Goal: Task Accomplishment & Management: Manage account settings

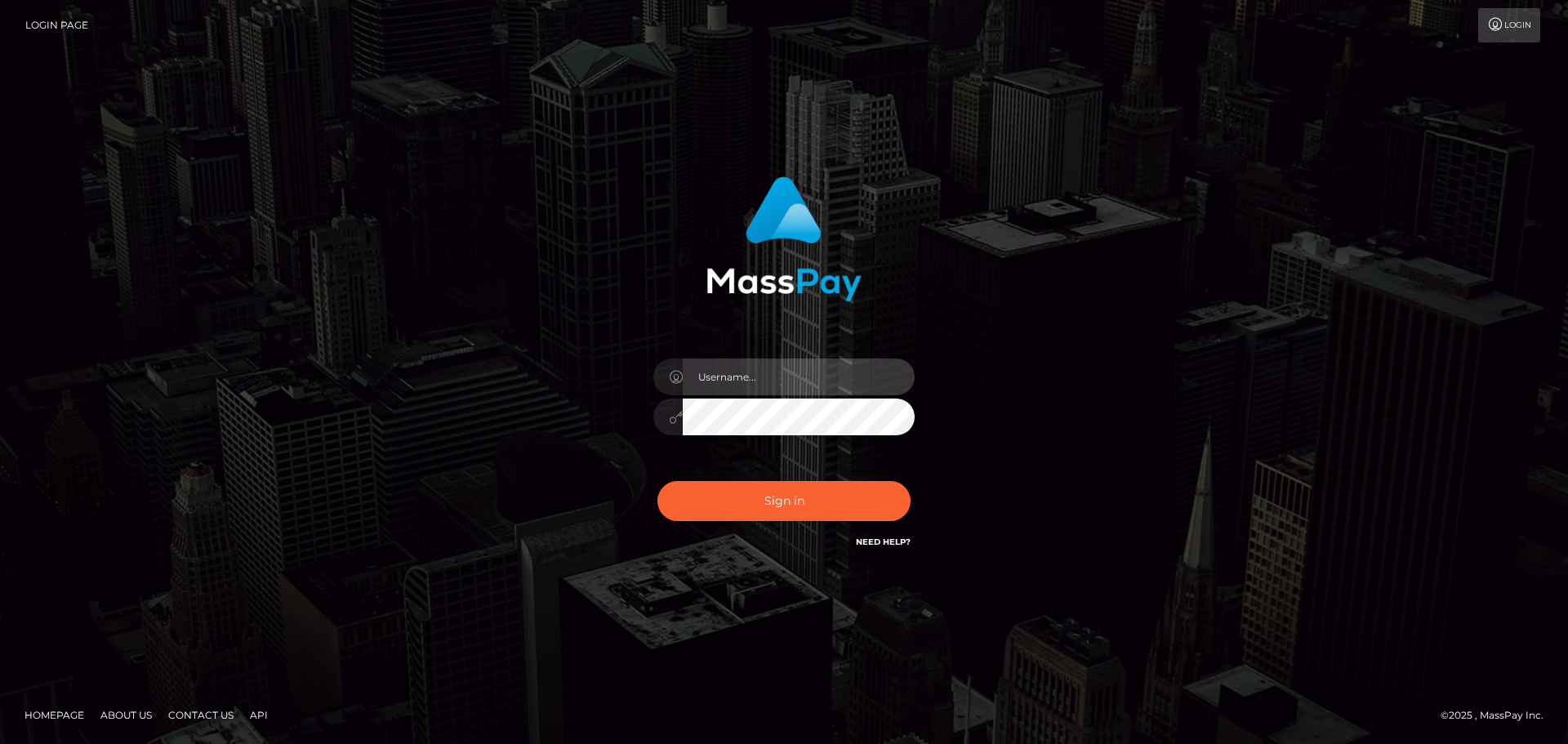
click at [760, 371] on input "text" at bounding box center [799, 377] width 232 height 37
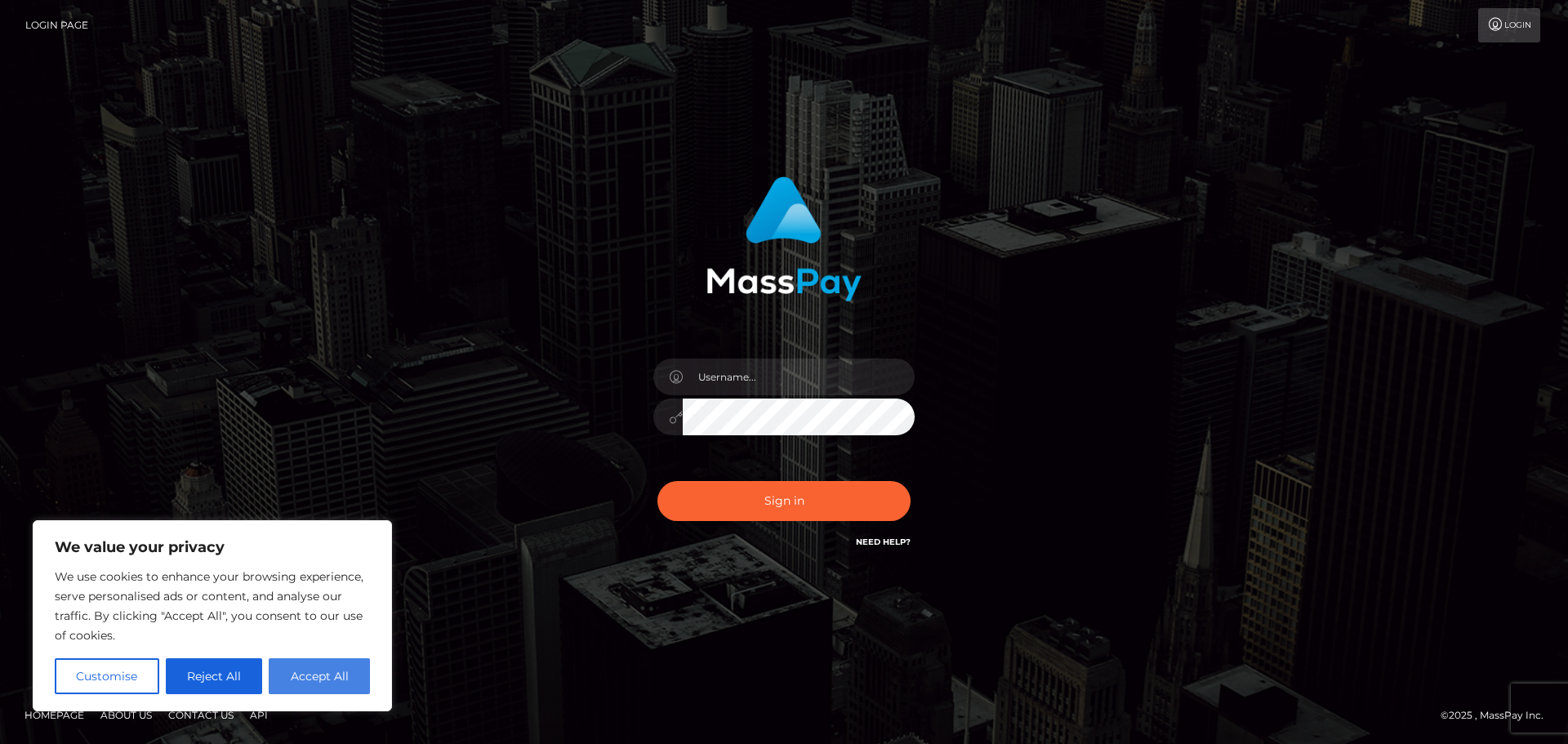
click at [329, 683] on button "Accept All" at bounding box center [319, 677] width 101 height 36
checkbox input "true"
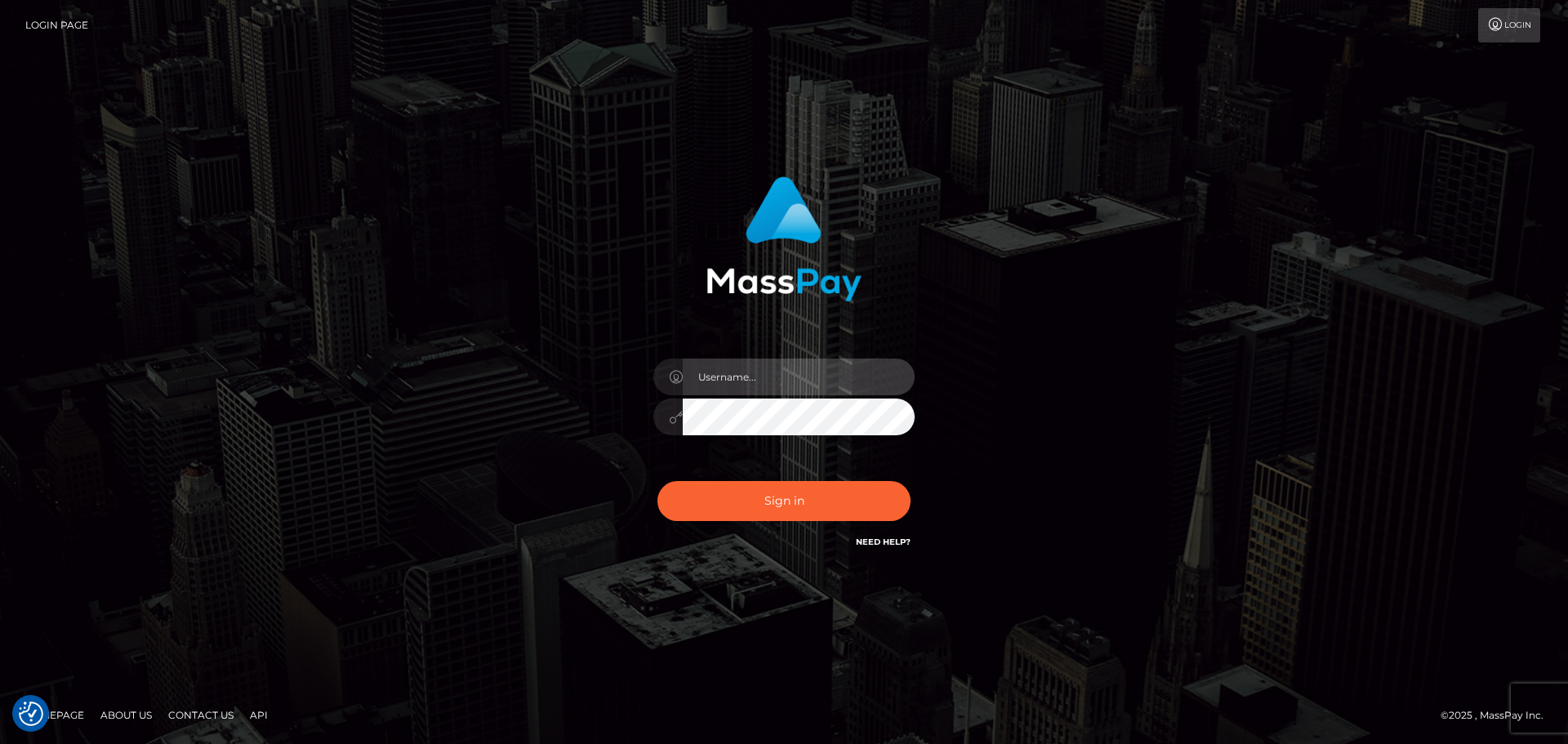
click at [811, 371] on input "text" at bounding box center [799, 377] width 232 height 37
type input "[EMAIL_ADDRESS][DOMAIN_NAME]"
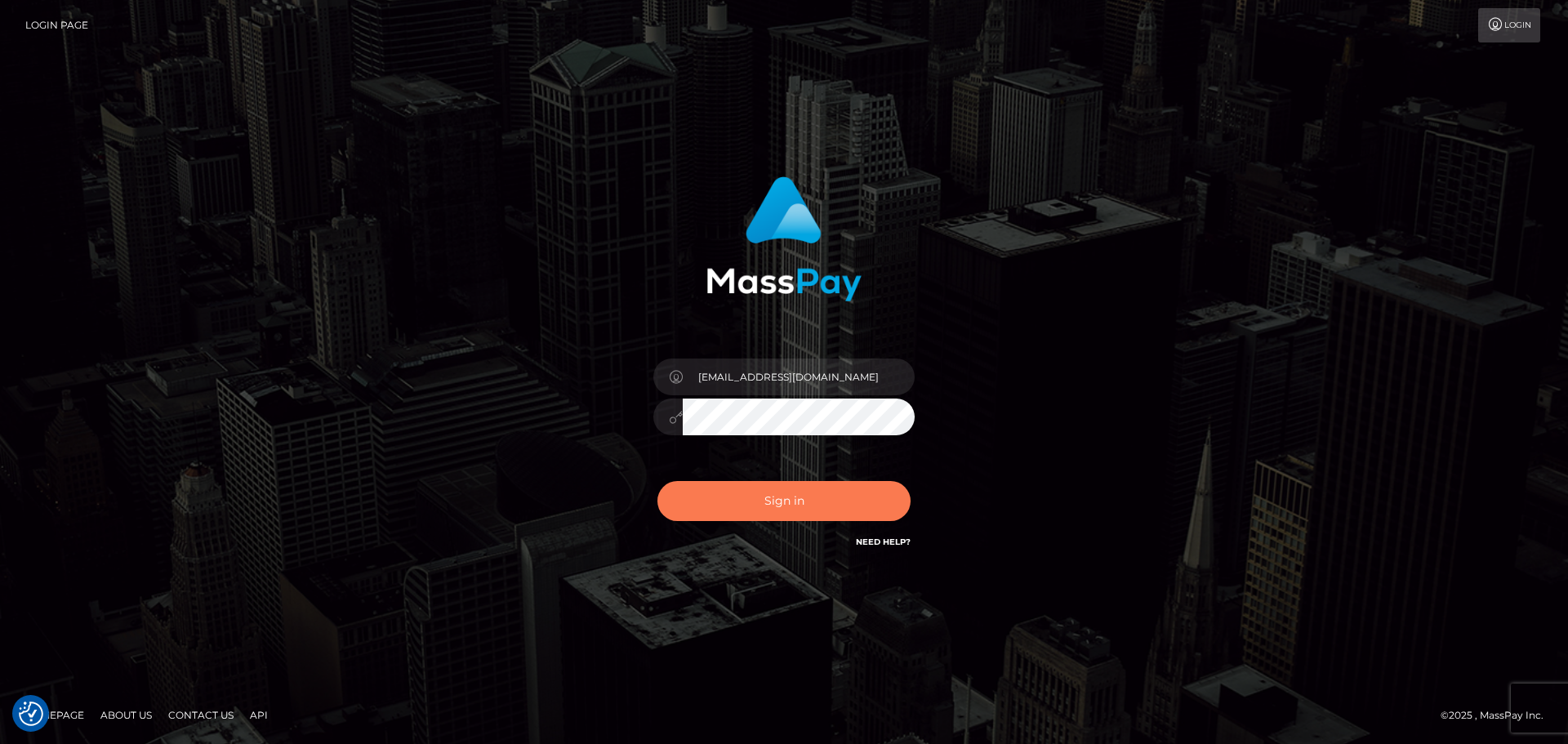
click at [760, 502] on button "Sign in" at bounding box center [784, 500] width 254 height 40
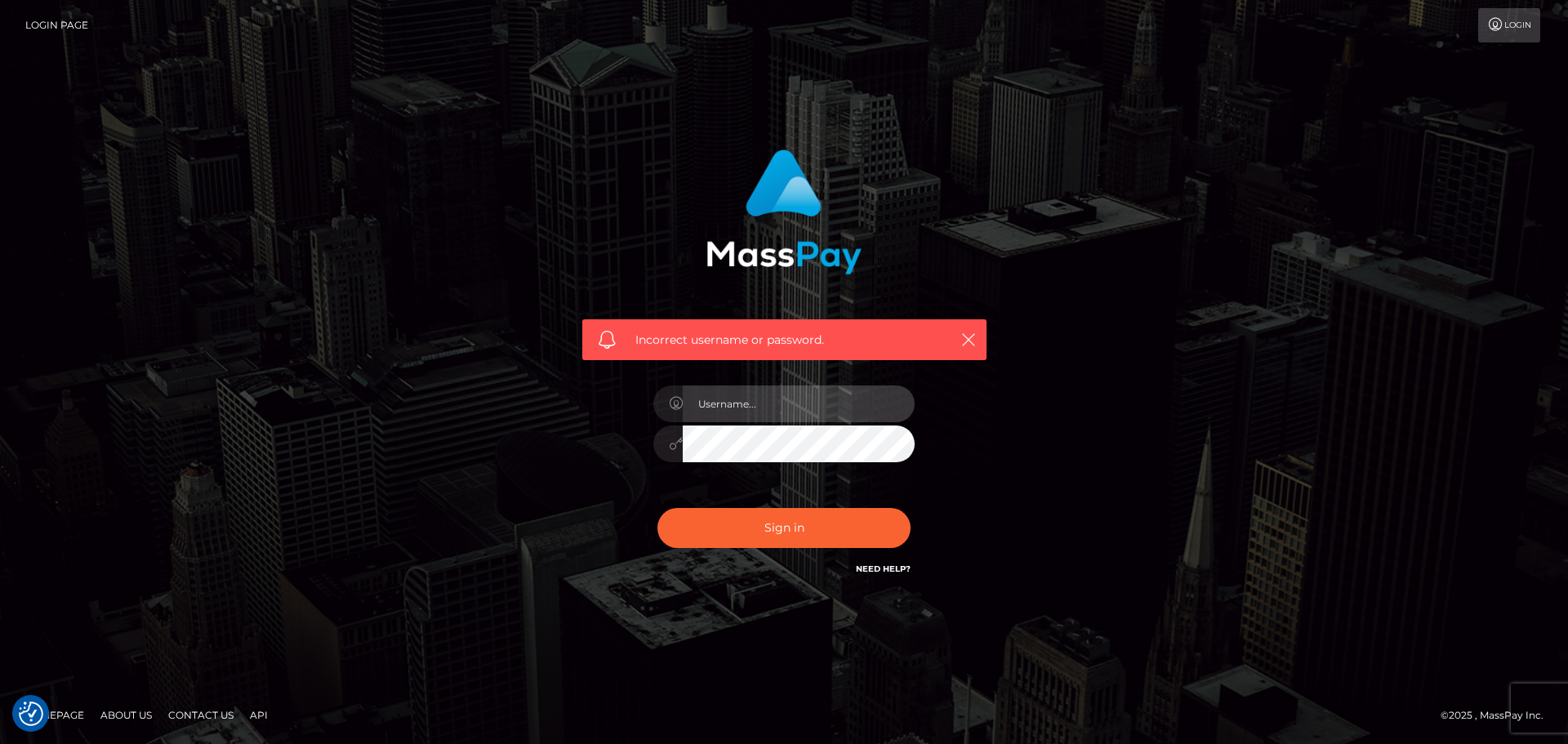
click at [797, 410] on input "text" at bounding box center [799, 403] width 232 height 37
type input "Narikosaiv@gmail.com"
click at [558, 455] on div "Incorrect username or password. Narikosaiv@gmail.com" at bounding box center [784, 372] width 454 height 470
click at [658, 508] on button "Sign in" at bounding box center [784, 528] width 254 height 40
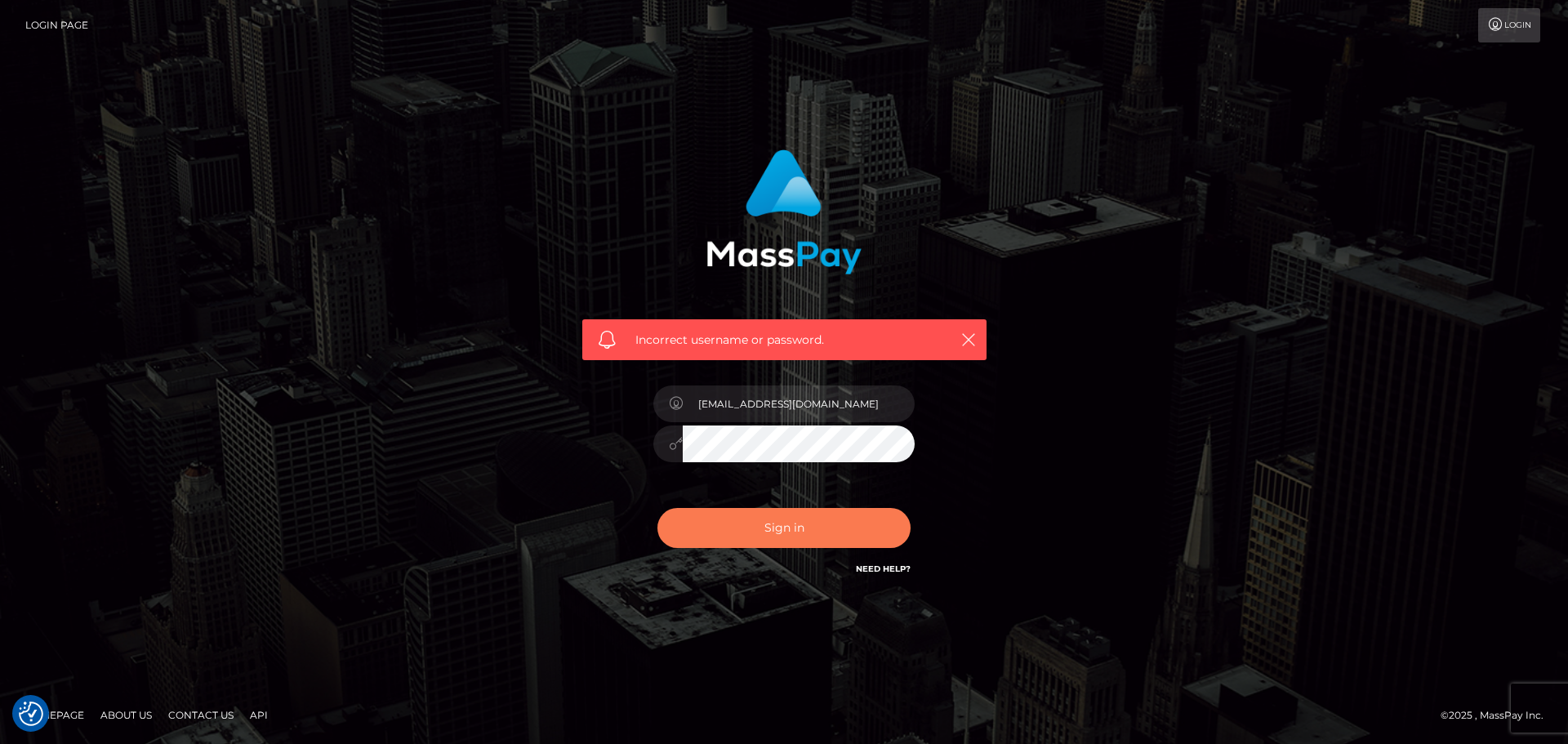
click at [666, 529] on button "Sign in" at bounding box center [784, 528] width 254 height 40
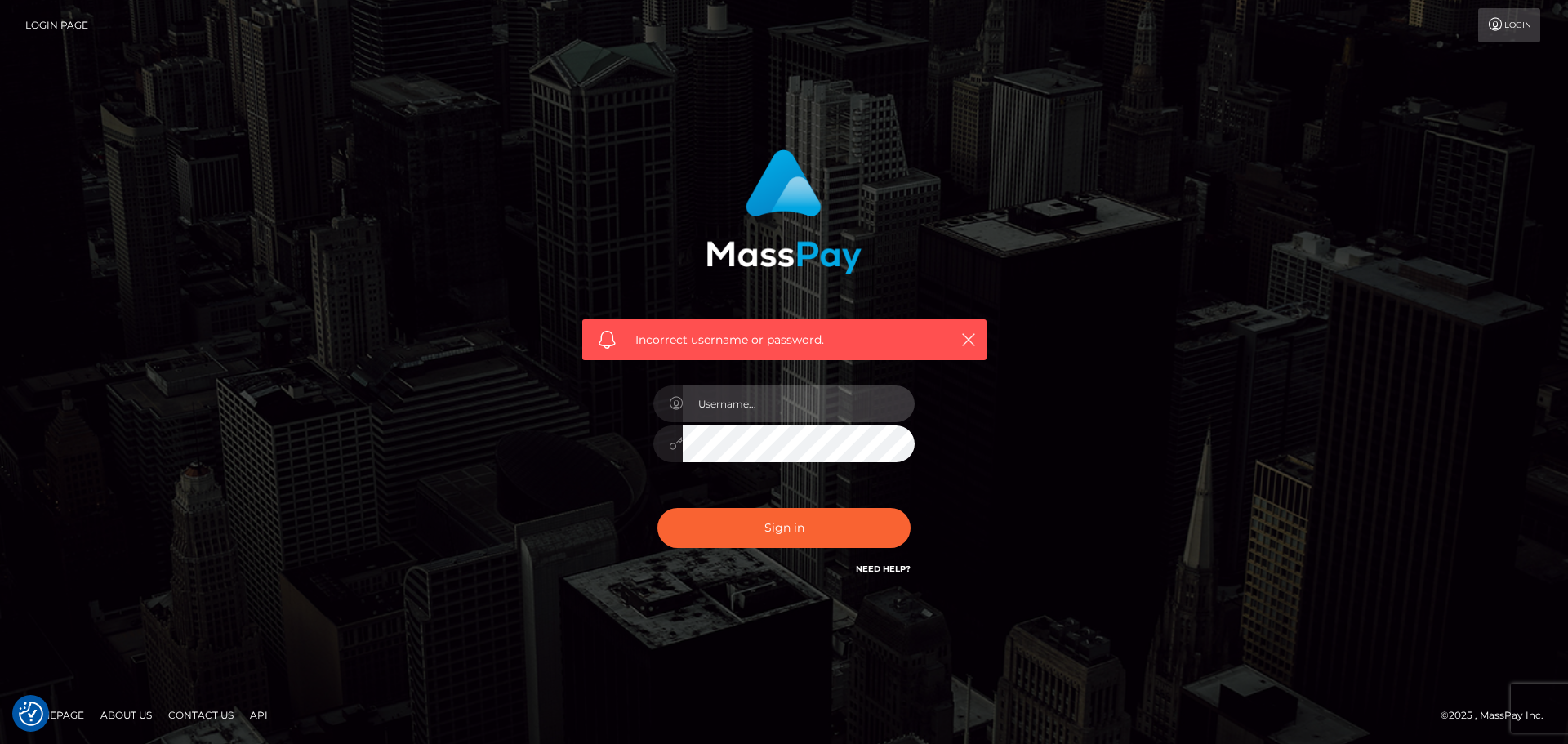
type input "[EMAIL_ADDRESS][DOMAIN_NAME]"
click at [886, 565] on link "Need Help?" at bounding box center [883, 569] width 54 height 11
click at [1059, 538] on div "Incorrect username or password. Narikosaiv@gmail.com" at bounding box center [784, 372] width 931 height 470
click at [1490, 26] on icon at bounding box center [1496, 25] width 17 height 13
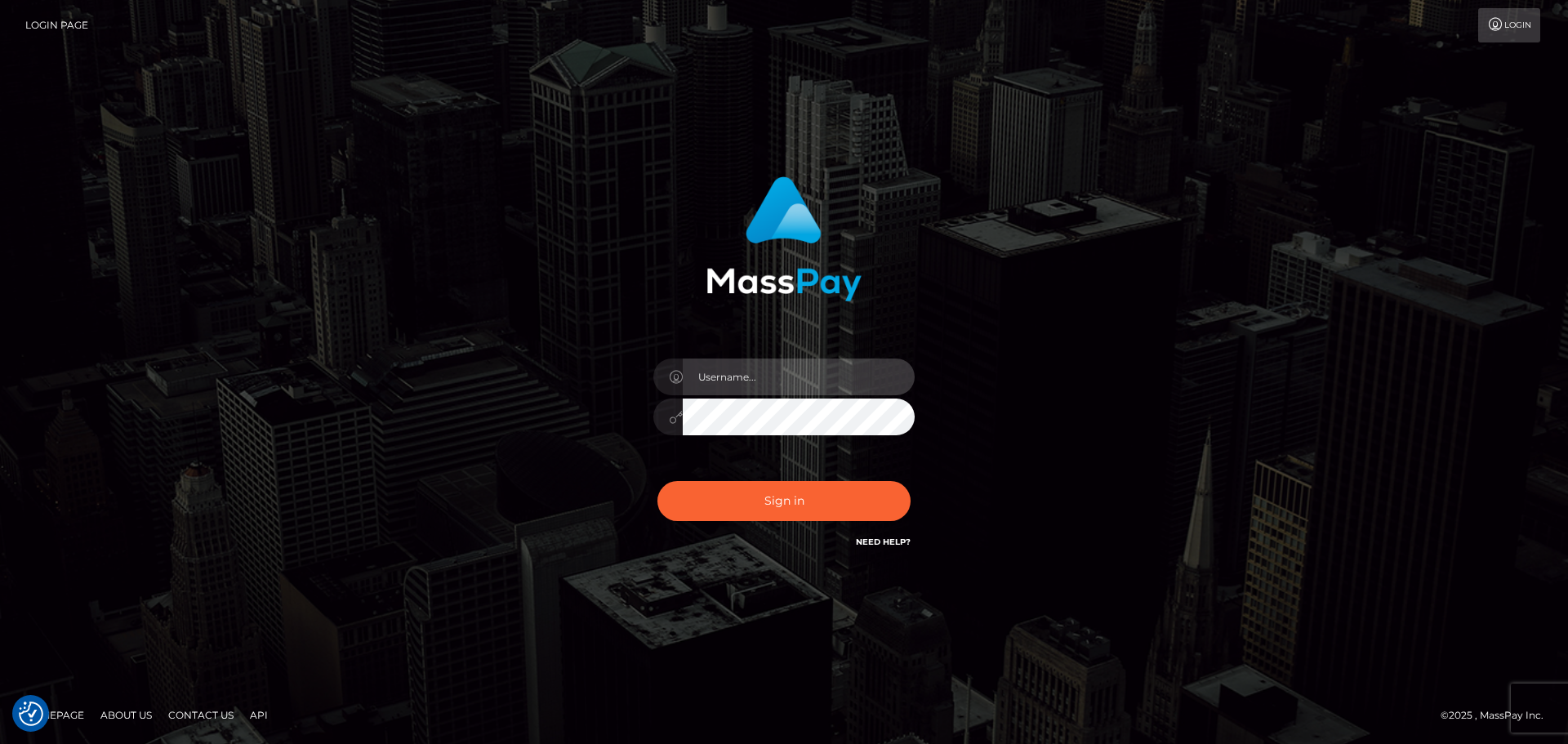
click at [729, 387] on input "text" at bounding box center [799, 377] width 232 height 37
type input "[EMAIL_ADDRESS][DOMAIN_NAME]"
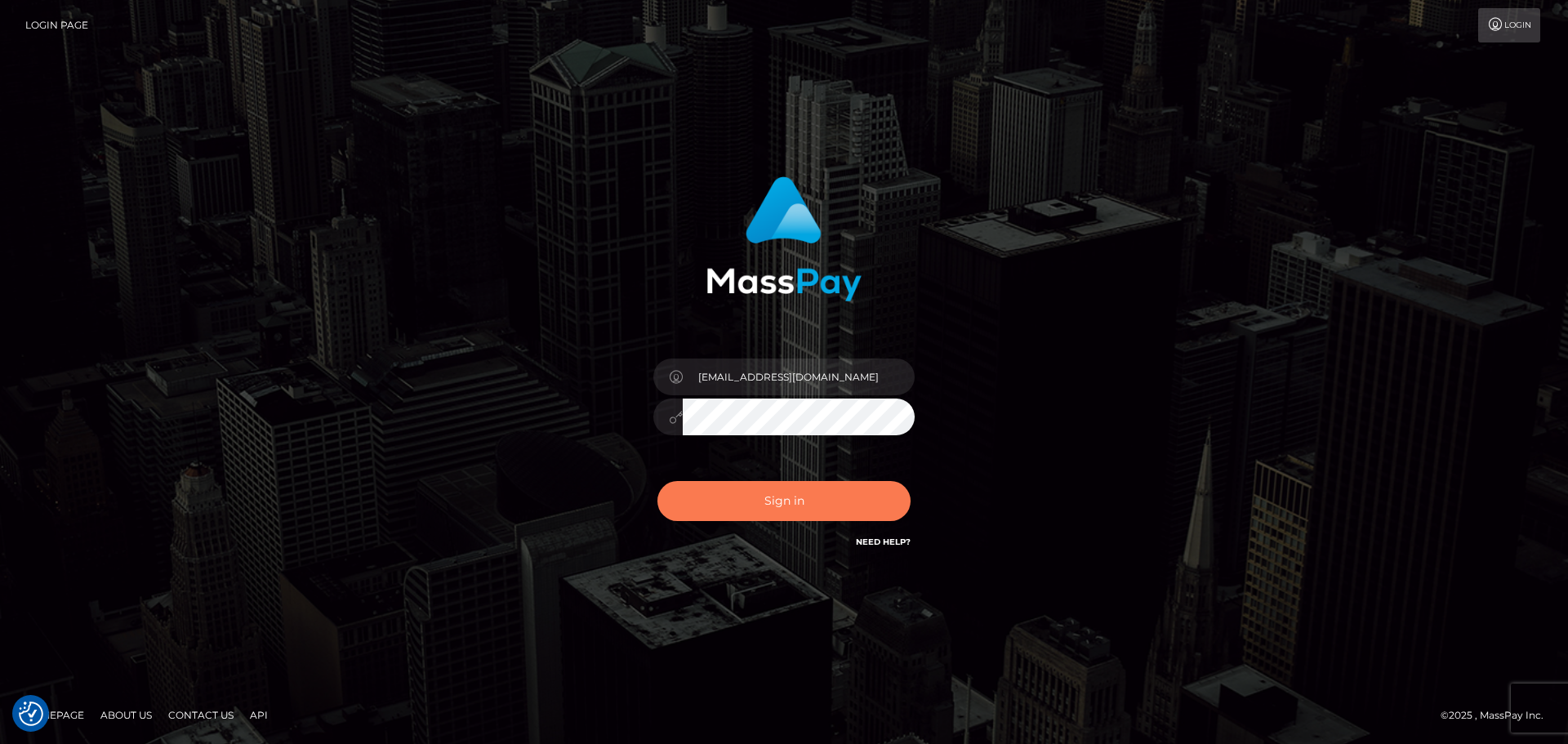
click at [790, 494] on button "Sign in" at bounding box center [784, 500] width 254 height 40
